Goal: Information Seeking & Learning: Learn about a topic

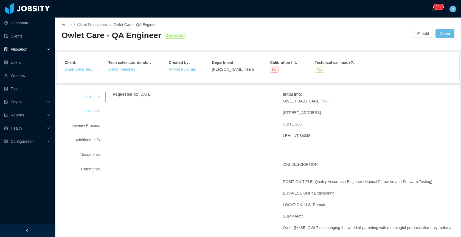
click at [97, 109] on div "Positions" at bounding box center [84, 111] width 43 height 10
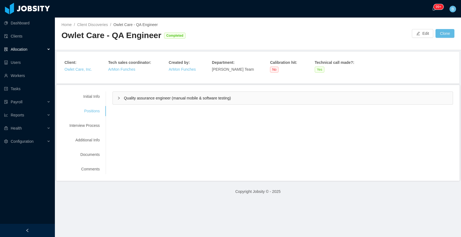
click at [147, 102] on div "Quality assurance engineer (manual mobile & software testing)" at bounding box center [283, 98] width 340 height 13
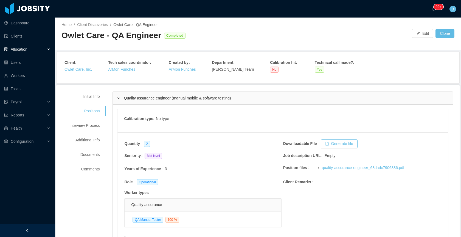
click at [147, 100] on span "Quality assurance engineer (manual mobile & software testing)" at bounding box center [177, 98] width 107 height 4
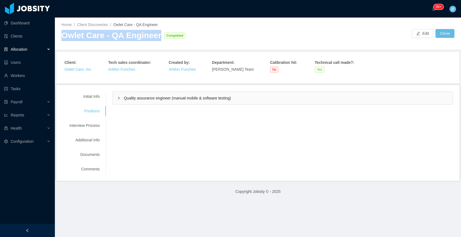
drag, startPoint x: 157, startPoint y: 36, endPoint x: 64, endPoint y: 37, distance: 92.7
click at [62, 36] on div "Owlet Care - QA Engineer Completed" at bounding box center [159, 35] width 196 height 11
copy div "Owlet Care - QA Engineer"
click at [88, 105] on div "Initial Info Positions Interview Process Additional Info Documents Comments" at bounding box center [84, 133] width 43 height 83
click at [169, 95] on div "Quality assurance engineer (manual mobile & software testing)" at bounding box center [283, 98] width 340 height 13
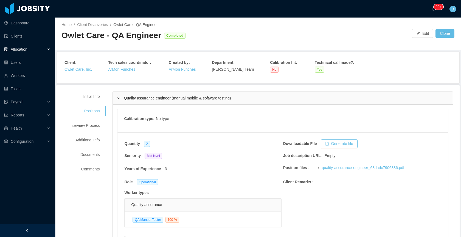
click at [166, 98] on span "Quality assurance engineer (manual mobile & software testing)" at bounding box center [177, 98] width 107 height 4
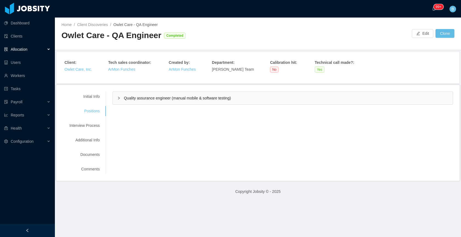
click at [79, 88] on div "Initial Info Positions Interview Process Additional Info Documents Comments Req…" at bounding box center [257, 133] width 403 height 96
click at [83, 95] on div "Initial Info" at bounding box center [84, 97] width 43 height 10
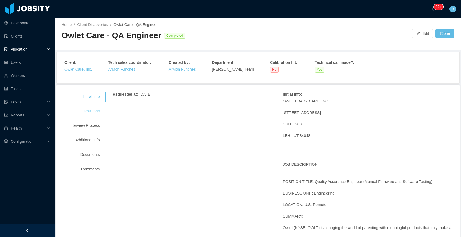
click at [84, 110] on div "Positions" at bounding box center [84, 111] width 43 height 10
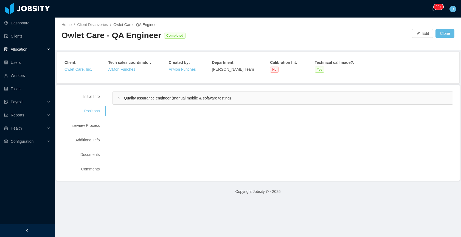
click at [195, 97] on span "Quality assurance engineer (manual mobile & software testing)" at bounding box center [177, 98] width 107 height 4
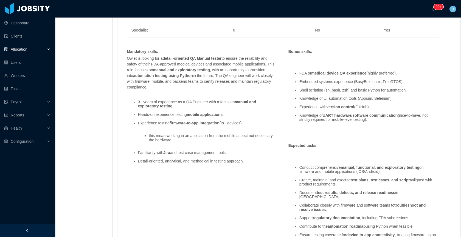
scroll to position [450, 0]
